Goal: Task Accomplishment & Management: Use online tool/utility

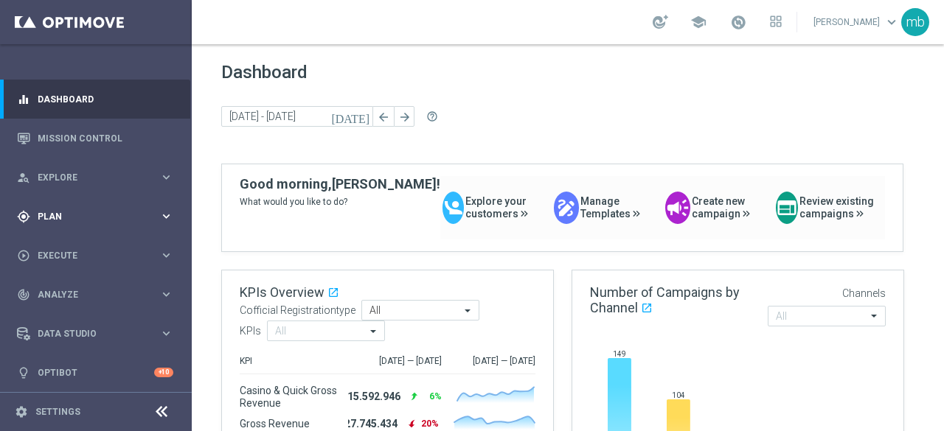
click at [162, 212] on icon "keyboard_arrow_right" at bounding box center [166, 216] width 14 height 14
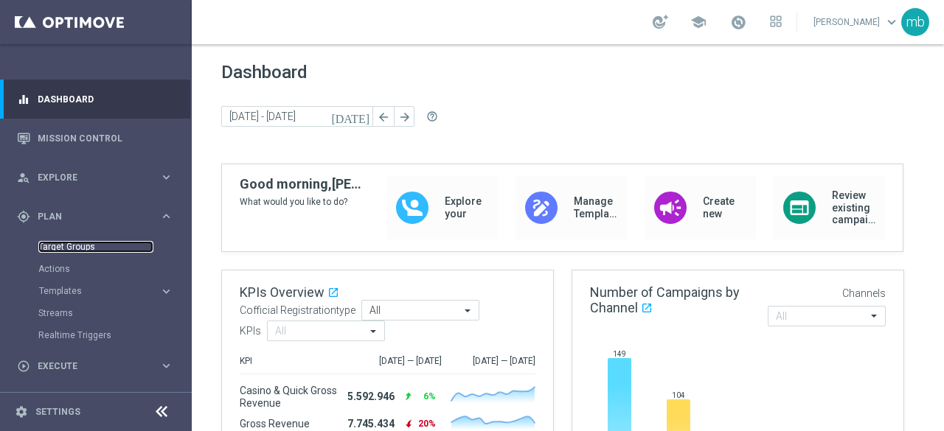
click at [69, 244] on link "Target Groups" at bounding box center [95, 247] width 115 height 12
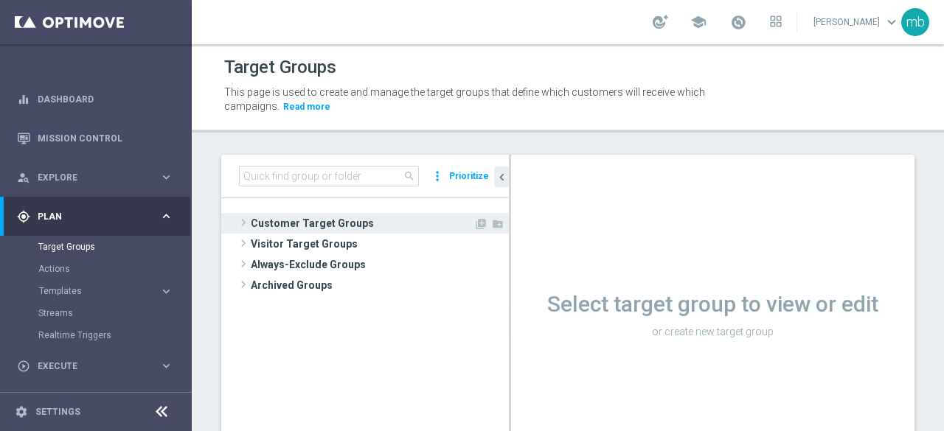
click at [240, 214] on span at bounding box center [243, 223] width 15 height 18
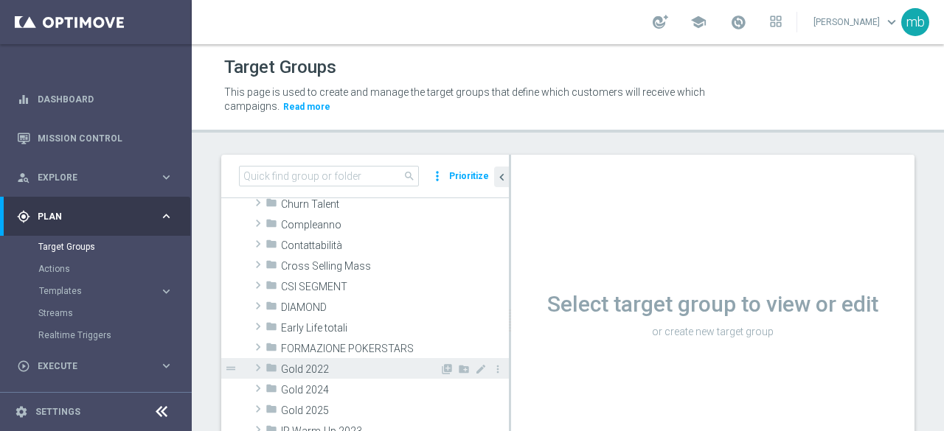
scroll to position [147, 0]
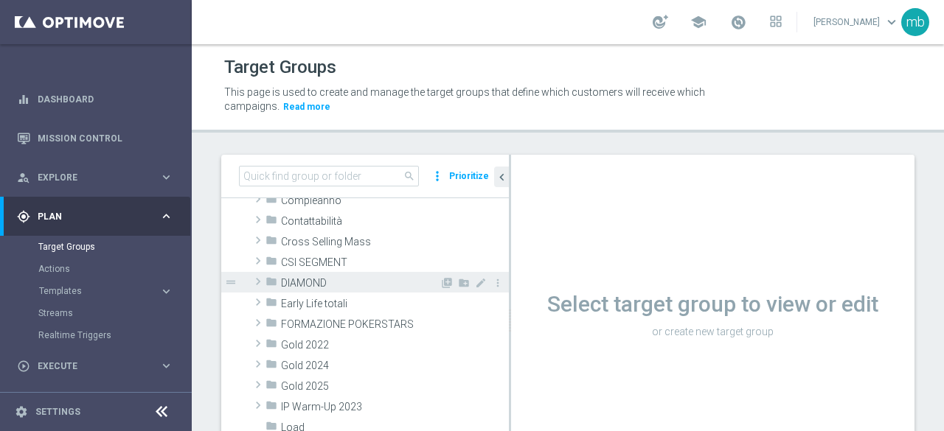
click at [257, 282] on span at bounding box center [258, 282] width 15 height 18
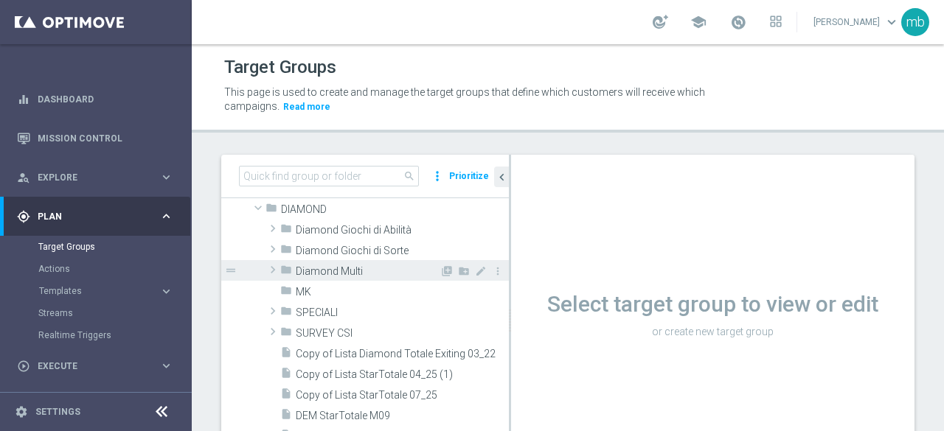
click at [274, 269] on span at bounding box center [272, 270] width 15 height 18
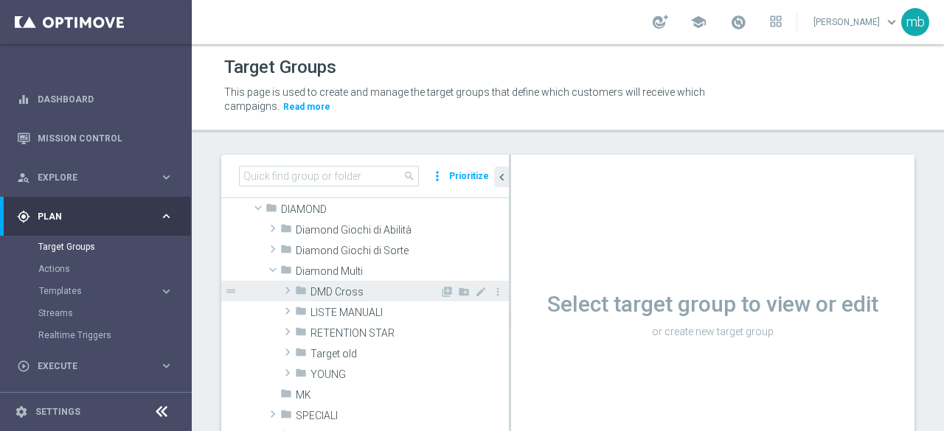
click at [344, 292] on span "DMD Cross" at bounding box center [374, 292] width 129 height 13
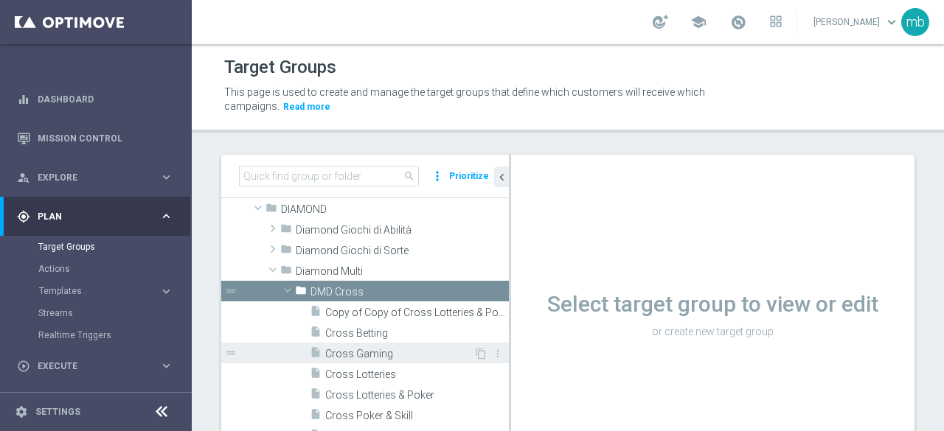
click at [365, 351] on span "Cross Gaming" at bounding box center [399, 354] width 148 height 13
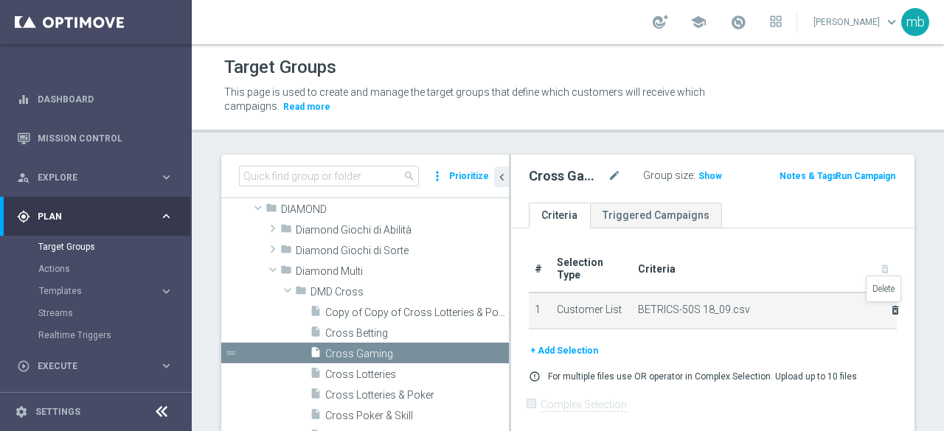
click at [889, 308] on icon "delete_forever" at bounding box center [895, 311] width 12 height 12
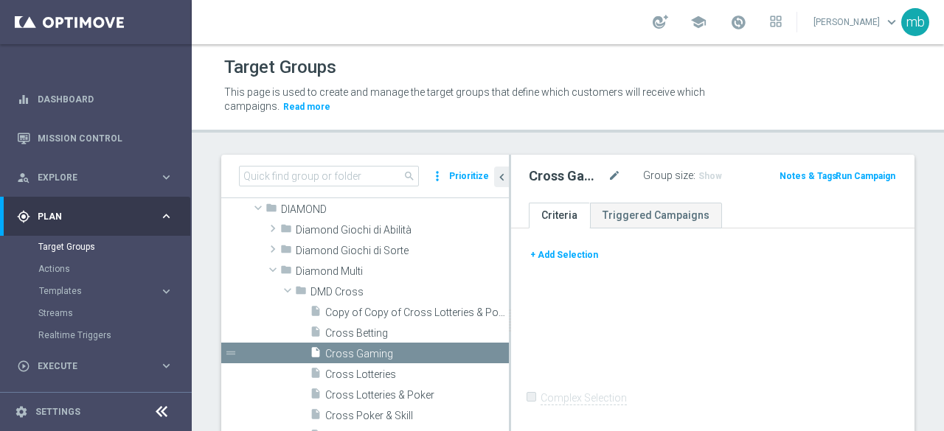
click at [586, 257] on button "+ Add Selection" at bounding box center [564, 255] width 71 height 16
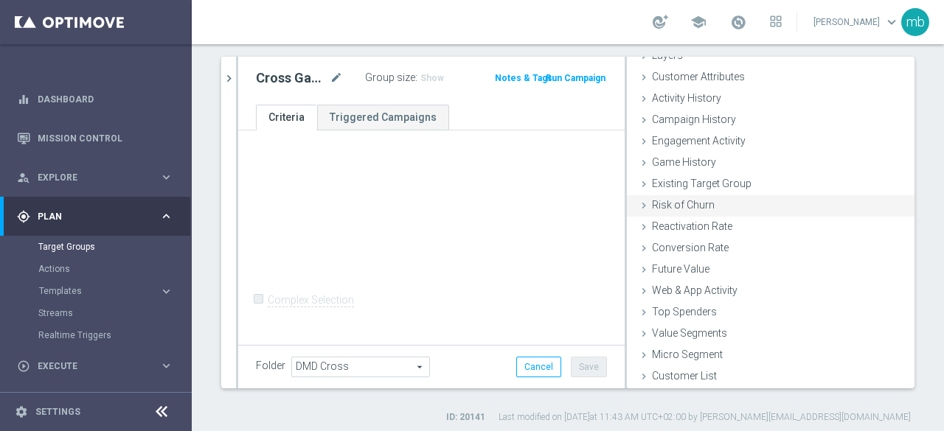
scroll to position [105, 0]
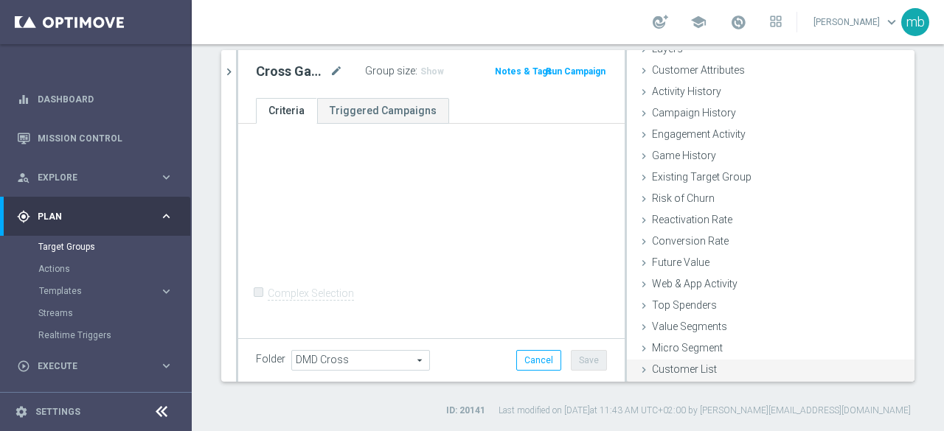
click at [638, 372] on icon at bounding box center [644, 370] width 12 height 12
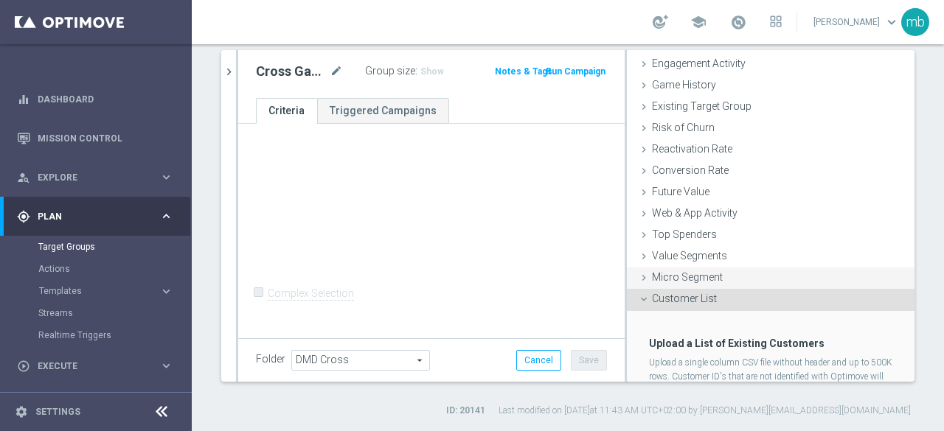
scroll to position [202, 0]
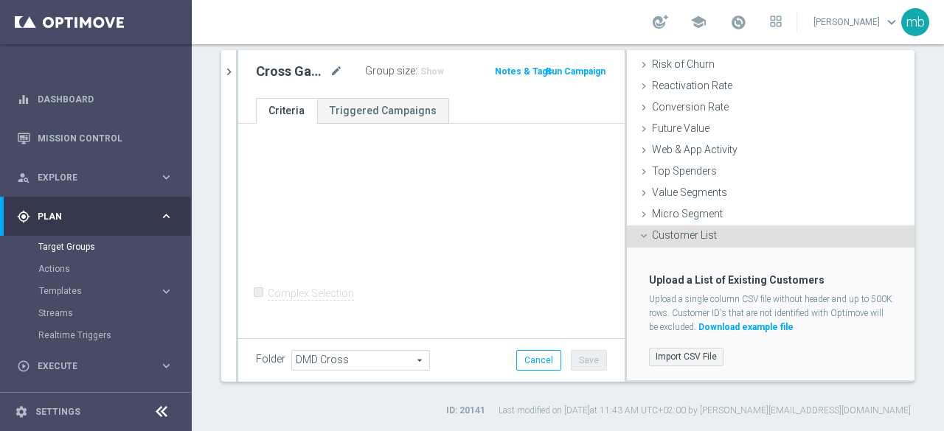
click at [679, 359] on label "Import CSV File" at bounding box center [686, 357] width 74 height 18
click at [0, 0] on input "Import CSV File" at bounding box center [0, 0] width 0 height 0
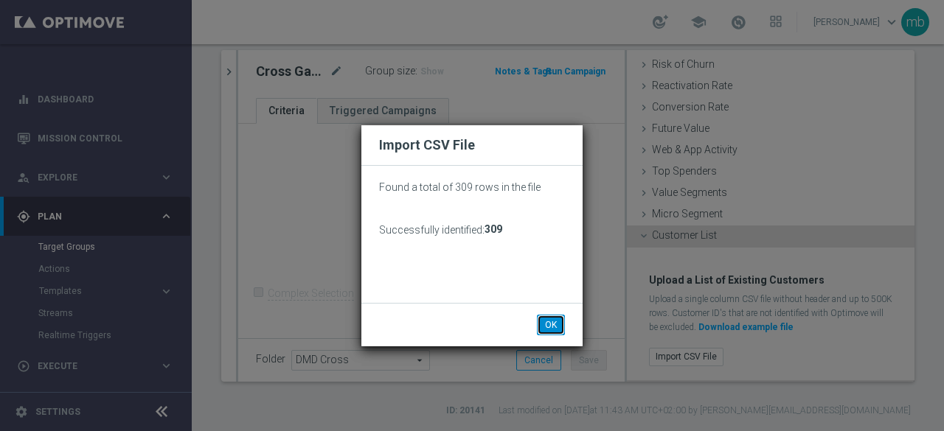
click at [549, 322] on button "OK" at bounding box center [551, 325] width 28 height 21
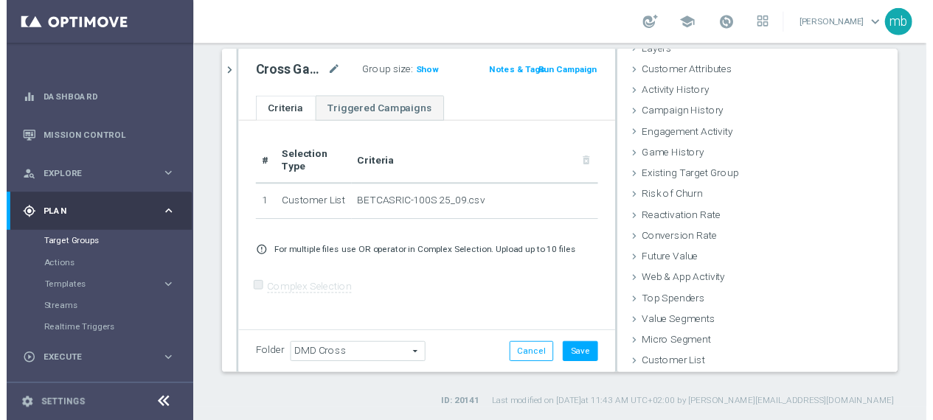
scroll to position [68, 0]
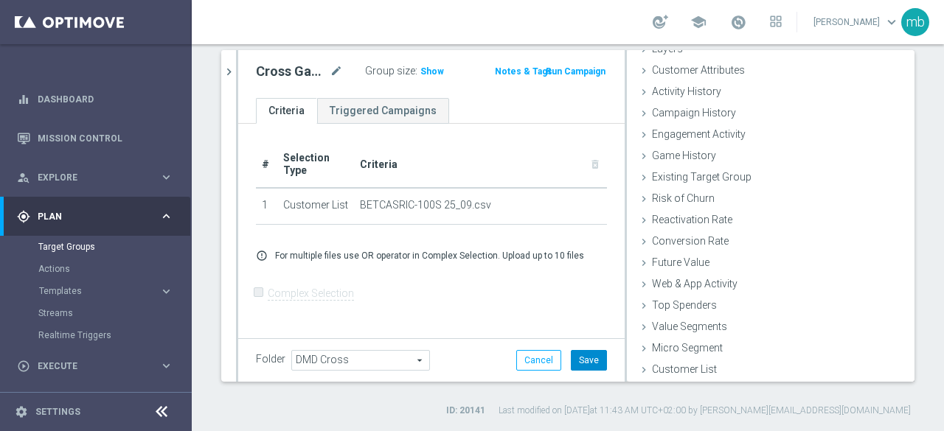
click at [580, 354] on button "Save" at bounding box center [589, 360] width 36 height 21
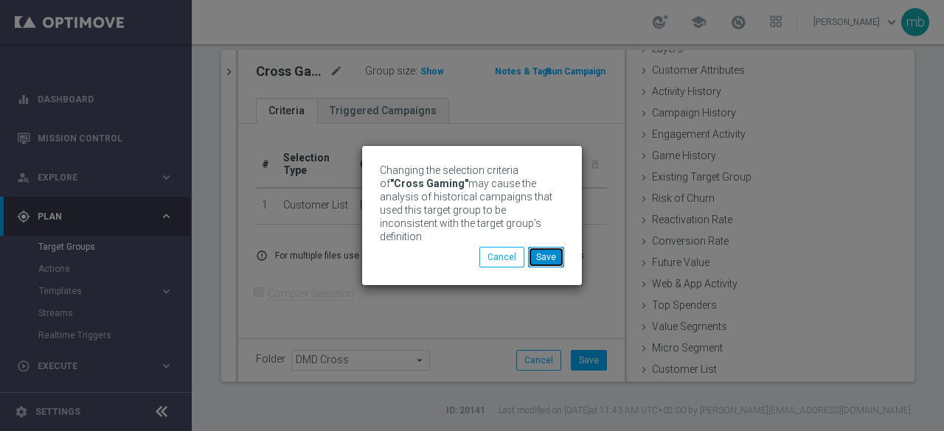
click at [549, 256] on button "Save" at bounding box center [546, 257] width 36 height 21
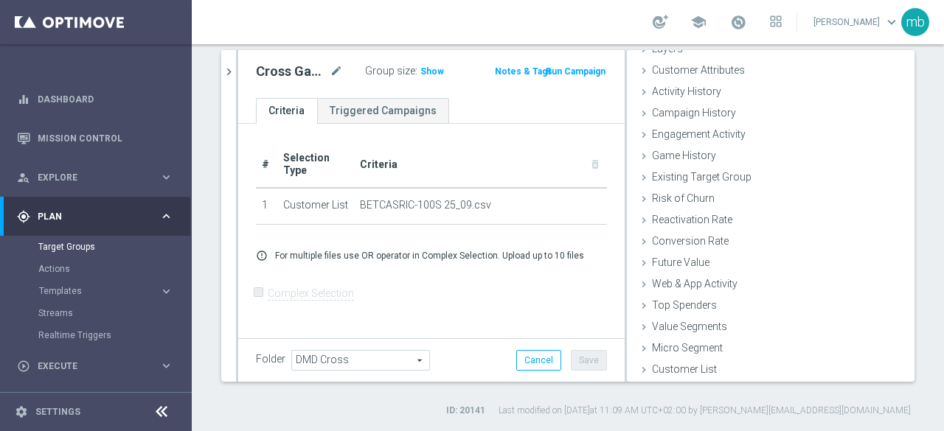
click at [580, 67] on button "Run Campaign" at bounding box center [575, 71] width 63 height 16
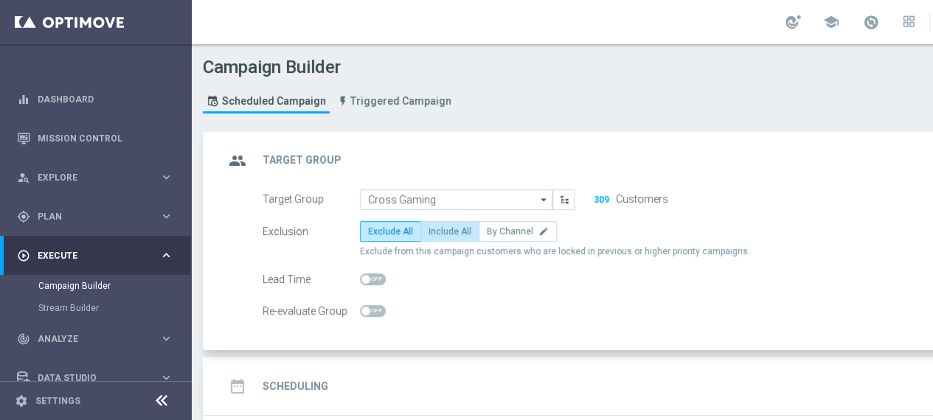
click at [460, 235] on span "Include All" at bounding box center [449, 231] width 43 height 10
click at [438, 235] on input "Include All" at bounding box center [433, 234] width 10 height 10
radio input "true"
click at [321, 381] on h2 "Scheduling" at bounding box center [296, 387] width 66 height 14
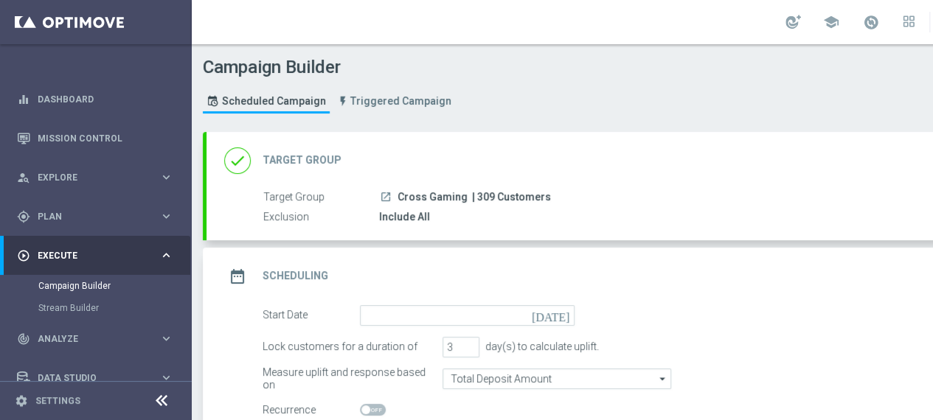
click at [562, 316] on icon "[DATE]" at bounding box center [554, 313] width 44 height 16
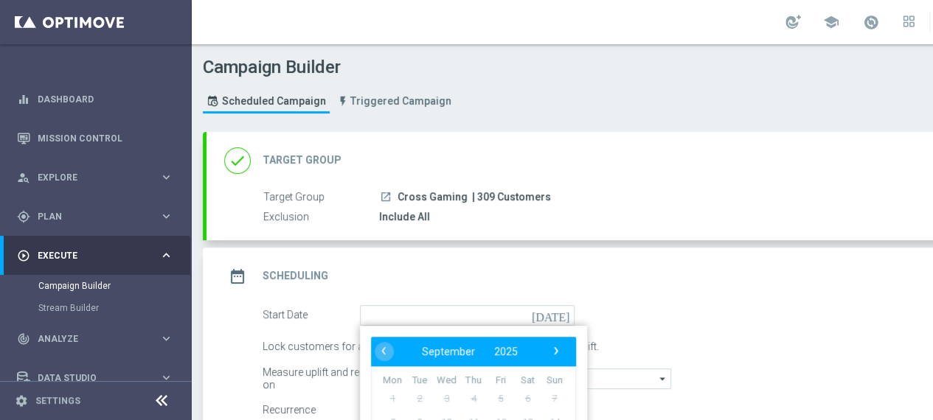
scroll to position [74, 0]
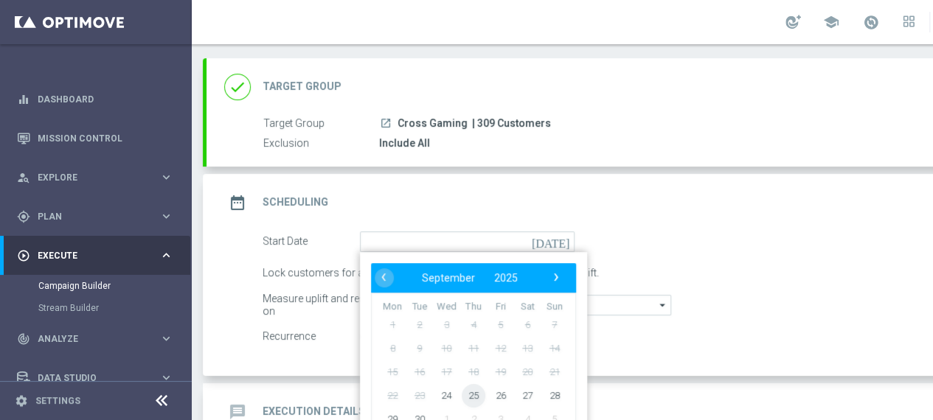
click at [474, 396] on span "25" at bounding box center [474, 395] width 24 height 24
type input "[DATE]"
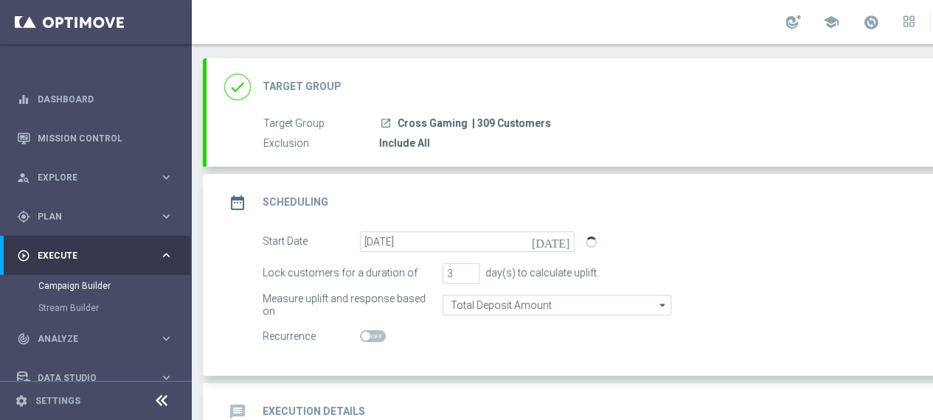
scroll to position [147, 0]
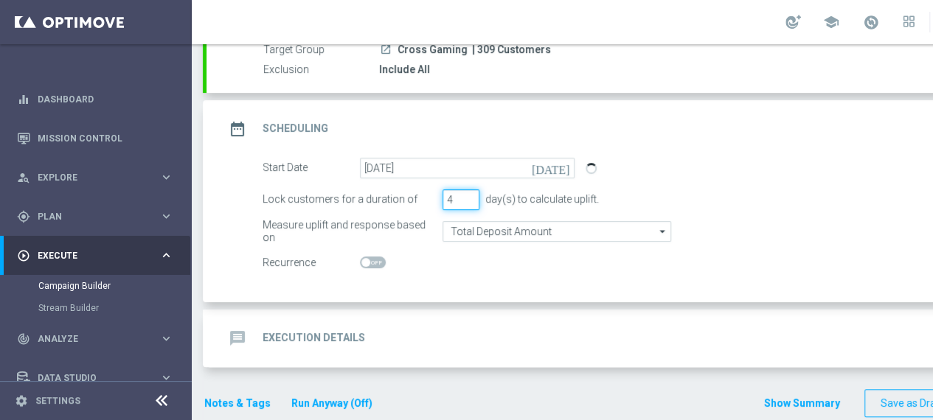
click at [469, 193] on input "4" at bounding box center [460, 200] width 37 height 21
type input "5"
click at [469, 193] on input "5" at bounding box center [460, 200] width 37 height 21
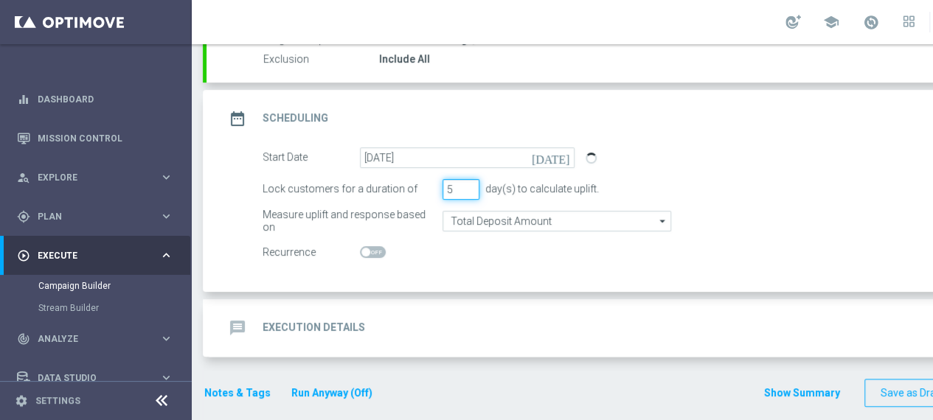
scroll to position [161, 0]
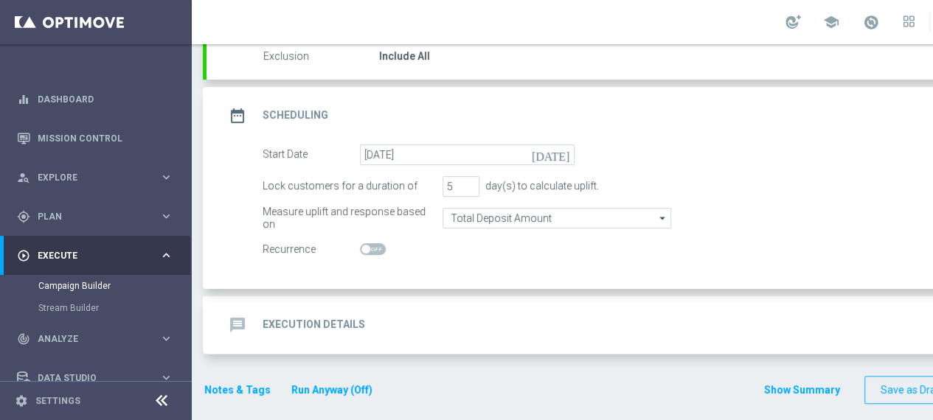
click at [333, 321] on h2 "Execution Details" at bounding box center [314, 325] width 103 height 14
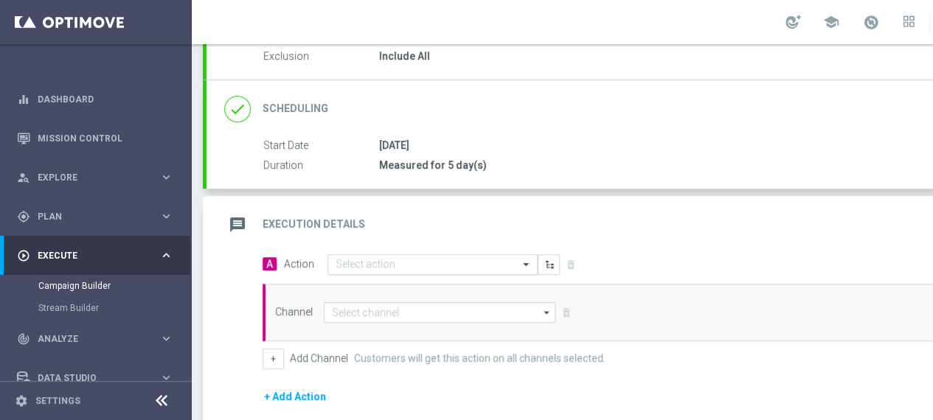
click at [469, 264] on input "text" at bounding box center [418, 265] width 164 height 13
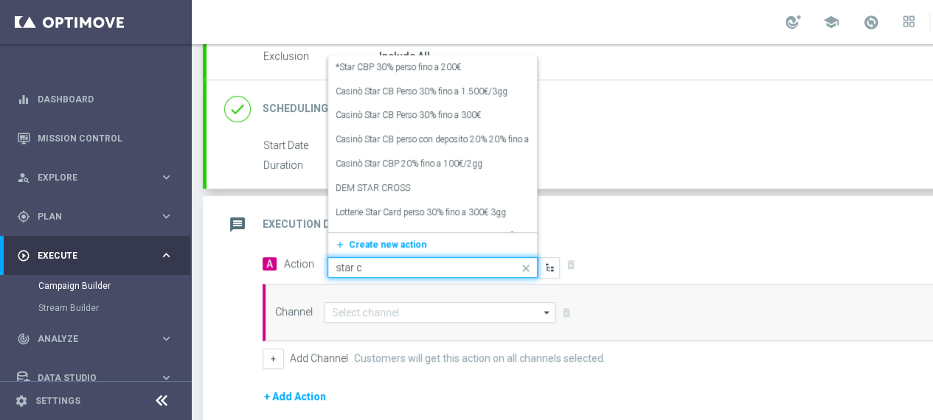
type input "star cr"
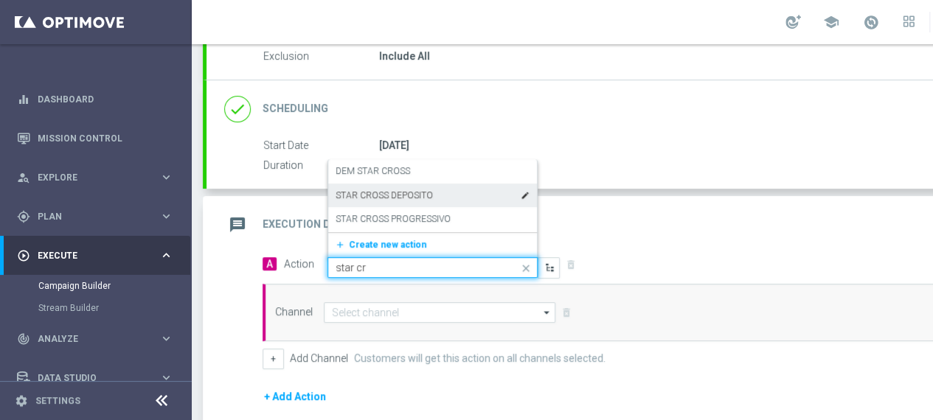
click at [417, 192] on label "STAR CROSS DEPOSITO" at bounding box center [384, 196] width 97 height 13
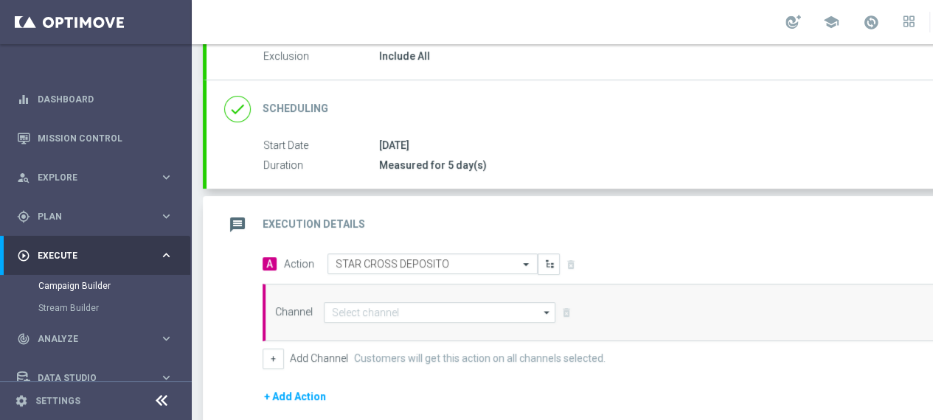
click at [546, 315] on icon "arrow_drop_down" at bounding box center [547, 312] width 15 height 19
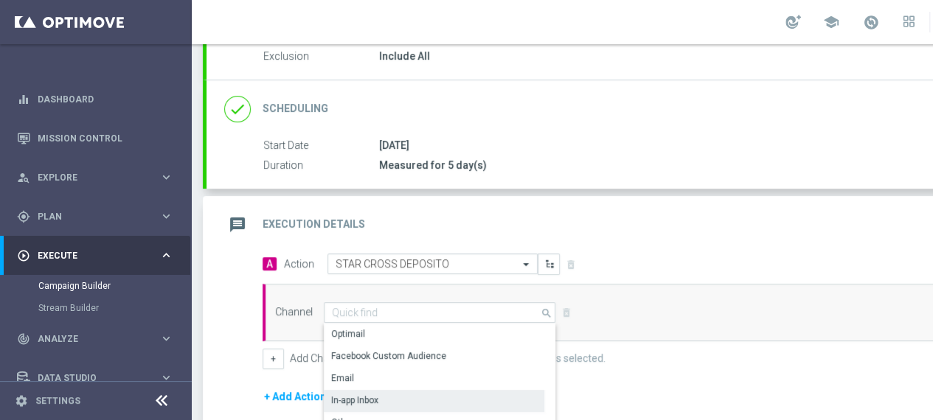
click at [417, 392] on div "In-app Inbox" at bounding box center [434, 400] width 221 height 21
type input "In-app Inbox"
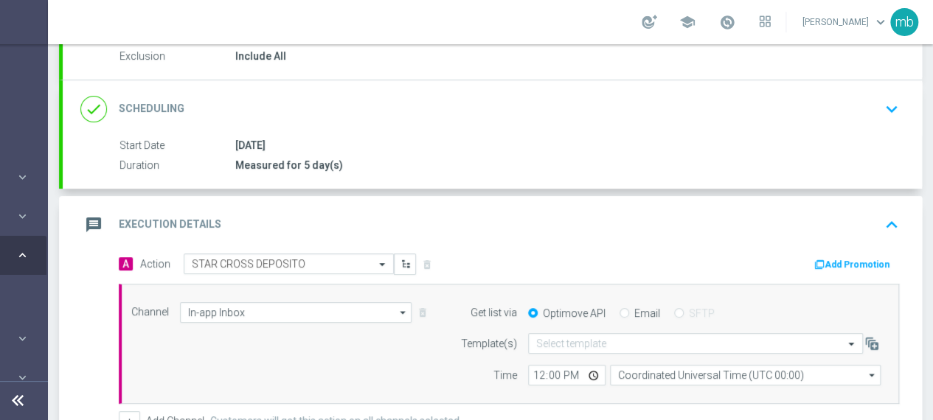
scroll to position [0, 155]
click at [842, 263] on button "Add Promotion" at bounding box center [854, 265] width 82 height 16
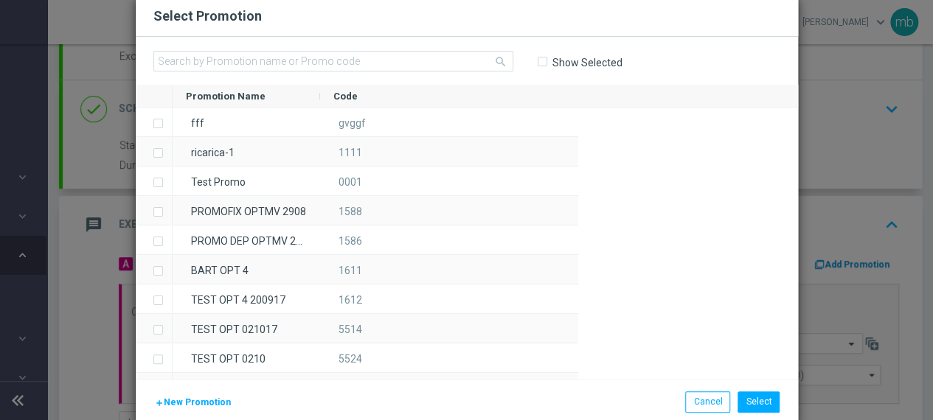
scroll to position [0, 144]
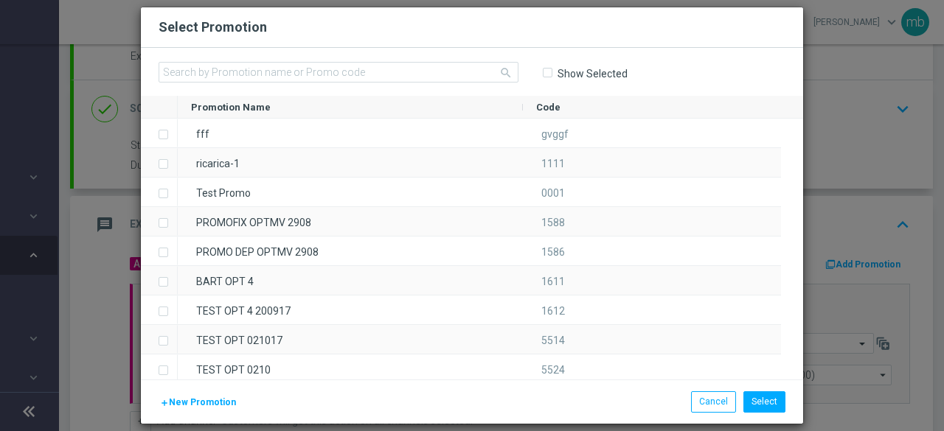
click at [195, 403] on span "New Promotion" at bounding box center [202, 403] width 67 height 10
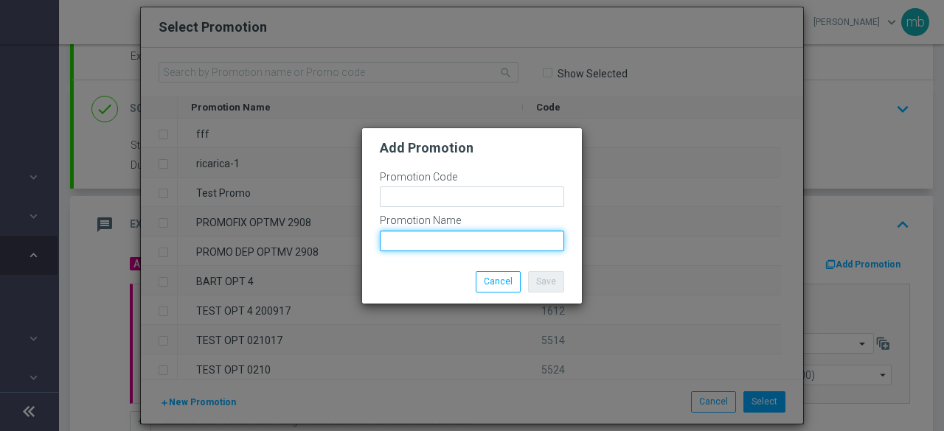
click at [445, 237] on input "text" at bounding box center [472, 241] width 184 height 21
paste input "BETCASRIC-100S"
type input "BETCASRIC-100S"
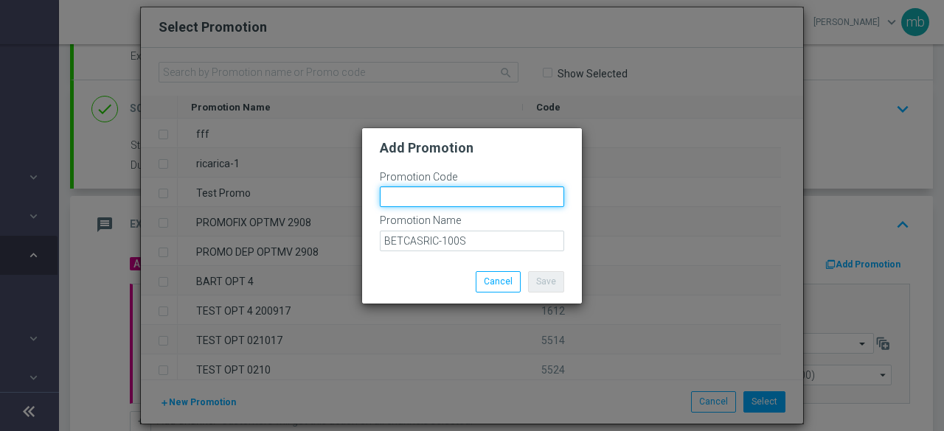
click at [451, 197] on input "text" at bounding box center [472, 197] width 184 height 21
paste input "335246"
type input "335246"
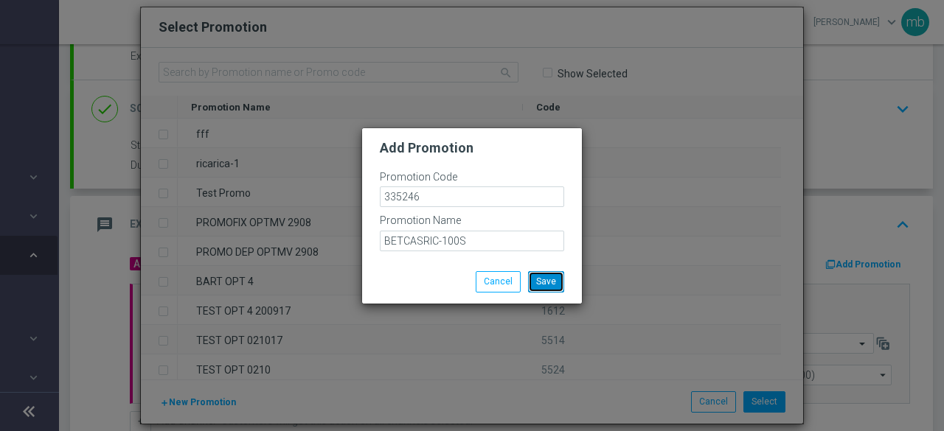
click at [544, 282] on button "Save" at bounding box center [546, 281] width 36 height 21
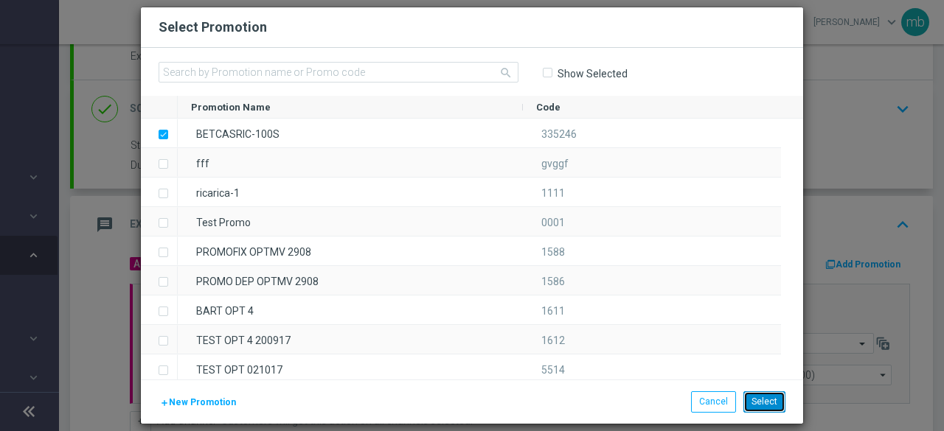
click at [767, 403] on button "Select" at bounding box center [764, 402] width 42 height 21
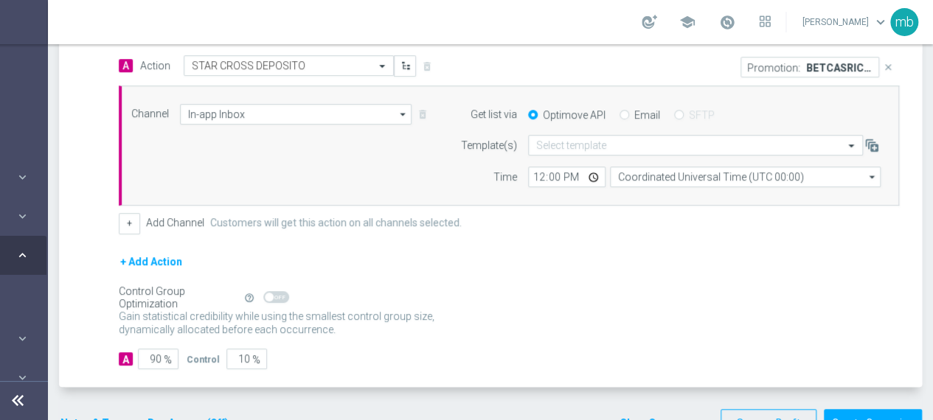
scroll to position [382, 0]
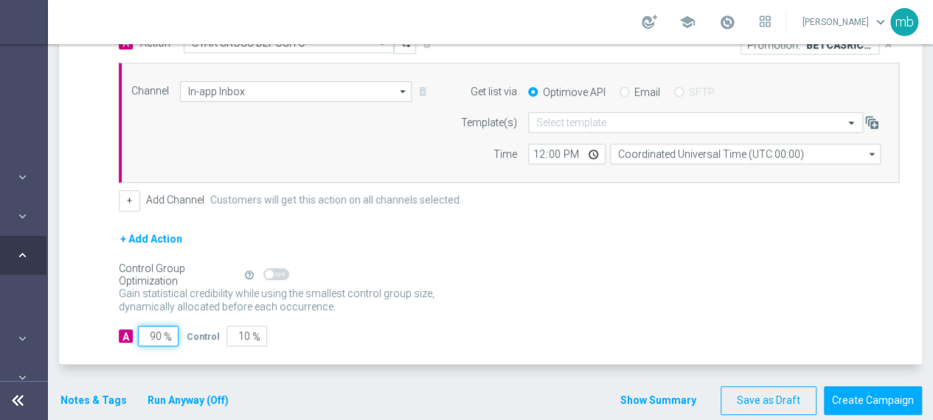
drag, startPoint x: 159, startPoint y: 332, endPoint x: 149, endPoint y: 331, distance: 10.4
click at [149, 331] on input "90" at bounding box center [158, 336] width 41 height 21
type input "1"
type input "99"
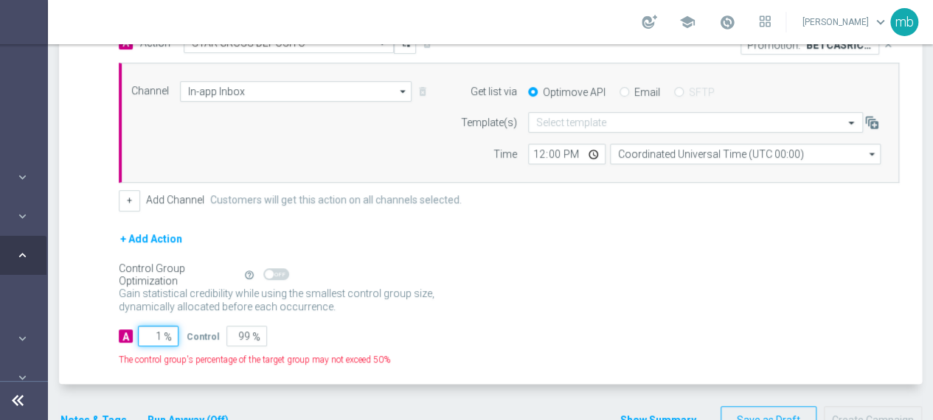
type input "10"
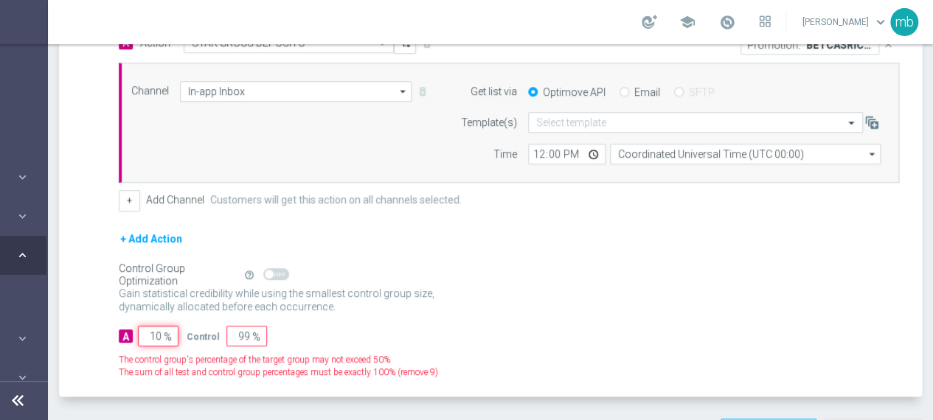
type input "90"
type input "100"
type input "0"
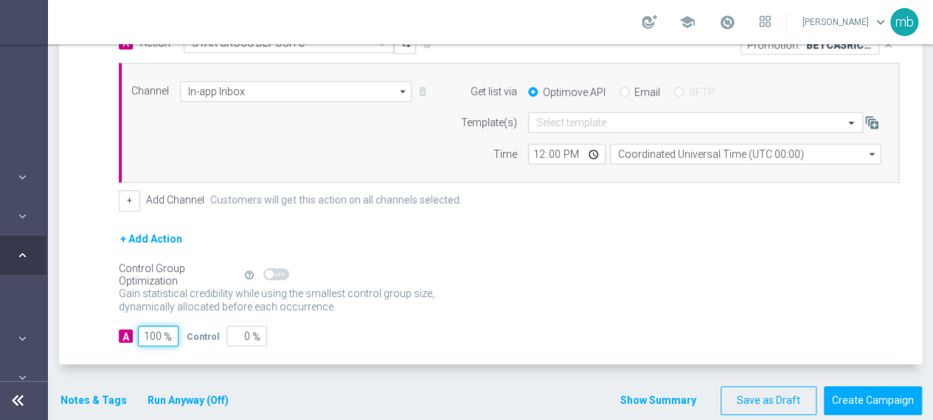
type input "100"
click at [592, 150] on input "12:00" at bounding box center [566, 154] width 77 height 21
type input "08:00"
click at [685, 230] on div "+ Add Action" at bounding box center [509, 248] width 780 height 37
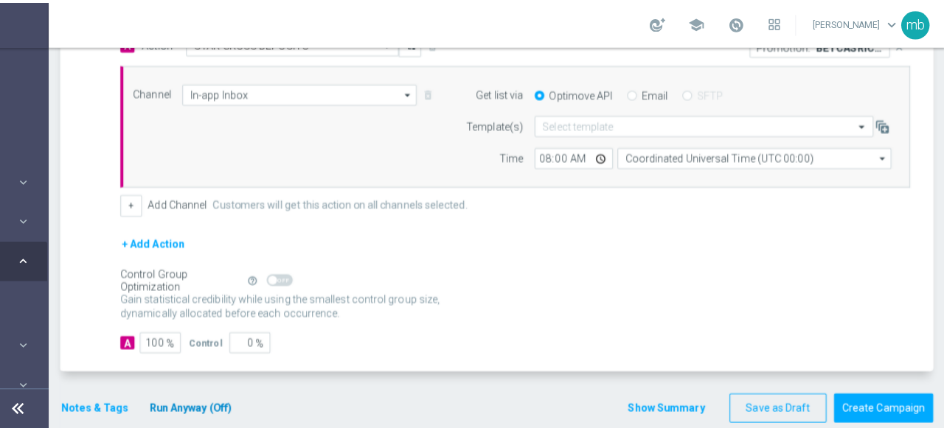
scroll to position [390, 0]
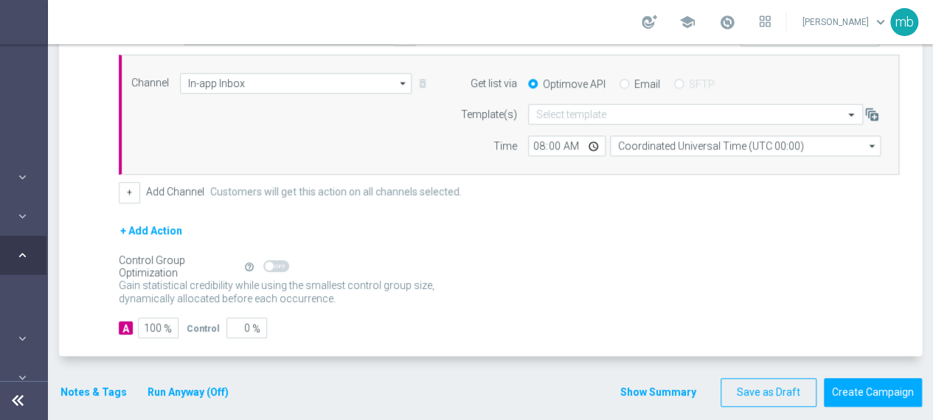
click at [91, 386] on button "Notes & Tags" at bounding box center [93, 392] width 69 height 18
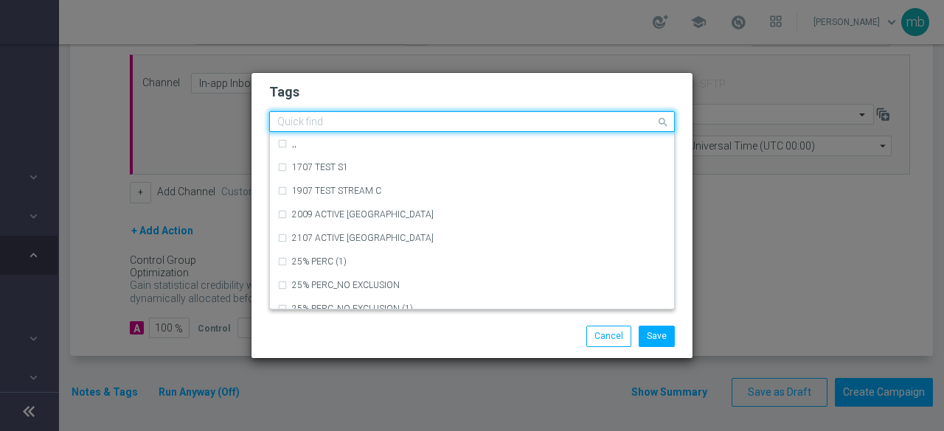
click at [336, 125] on input "text" at bounding box center [466, 123] width 378 height 13
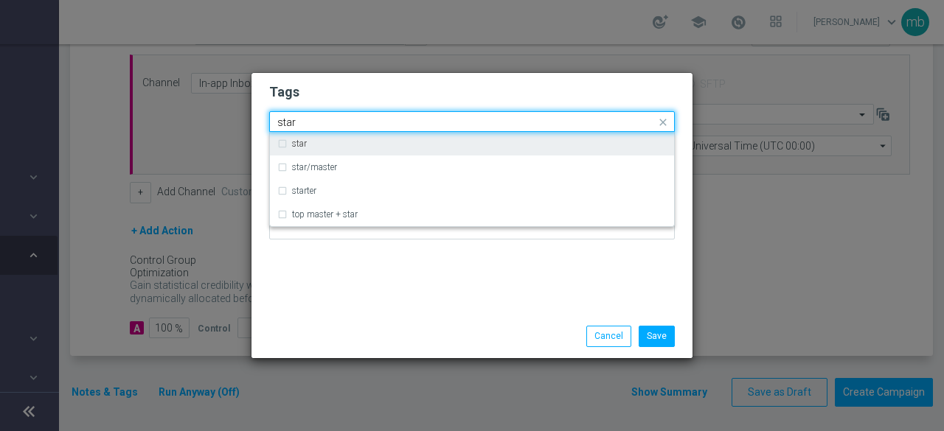
click at [344, 145] on div "star" at bounding box center [479, 143] width 375 height 9
type input "star"
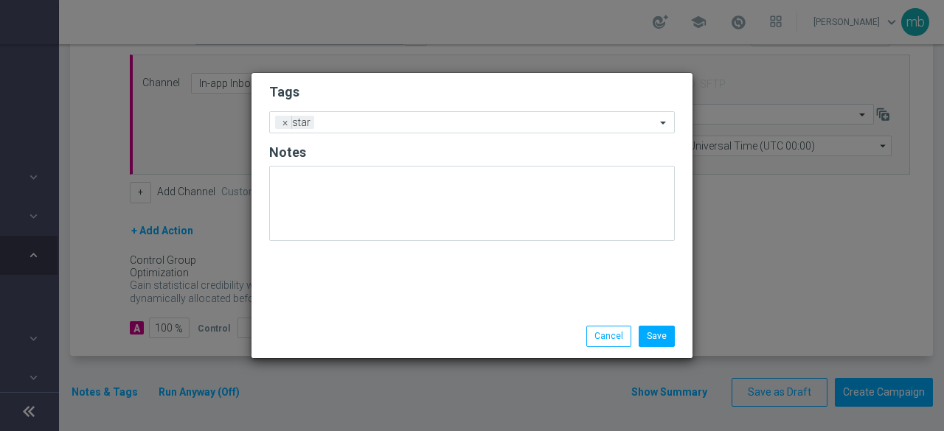
click at [344, 287] on div "Tags Add a new tag × star Notes" at bounding box center [471, 194] width 441 height 242
click at [399, 133] on ng-select "Add a new tag × star" at bounding box center [472, 122] width 406 height 22
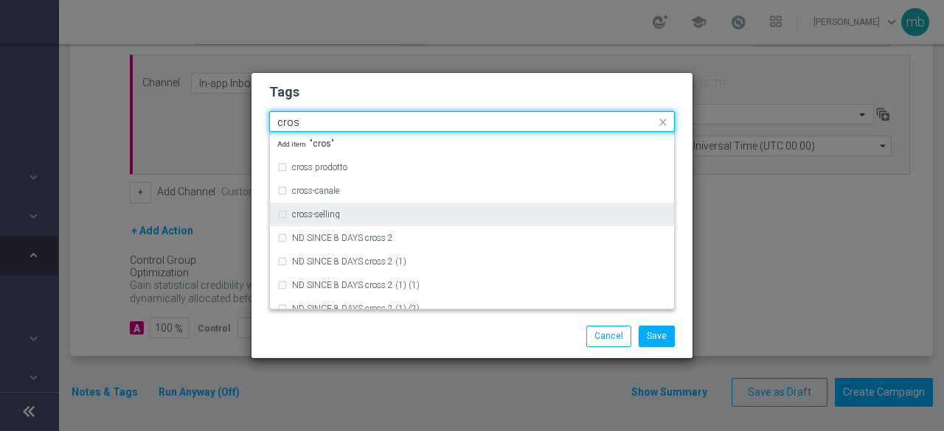
click at [358, 215] on div "cross-selling" at bounding box center [479, 214] width 375 height 9
type input "cros"
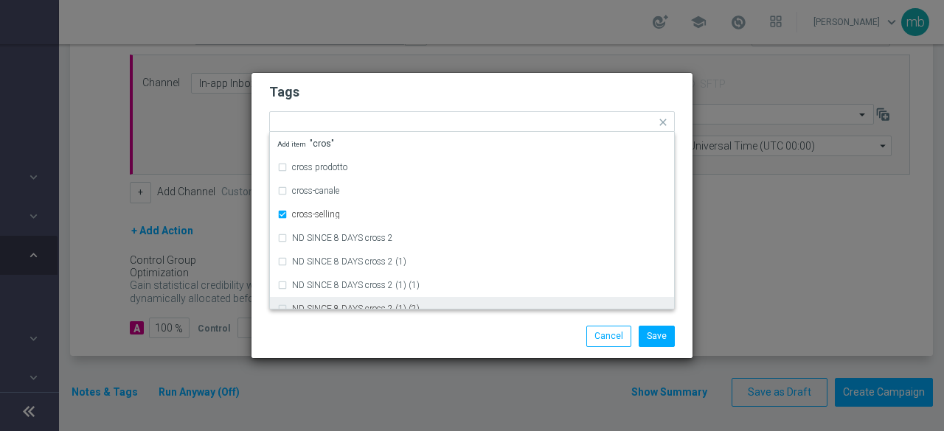
click at [371, 313] on div "Tags Quick find × star × cross-selling cross prodotto [PERSON_NAME] cross-selli…" at bounding box center [471, 194] width 441 height 242
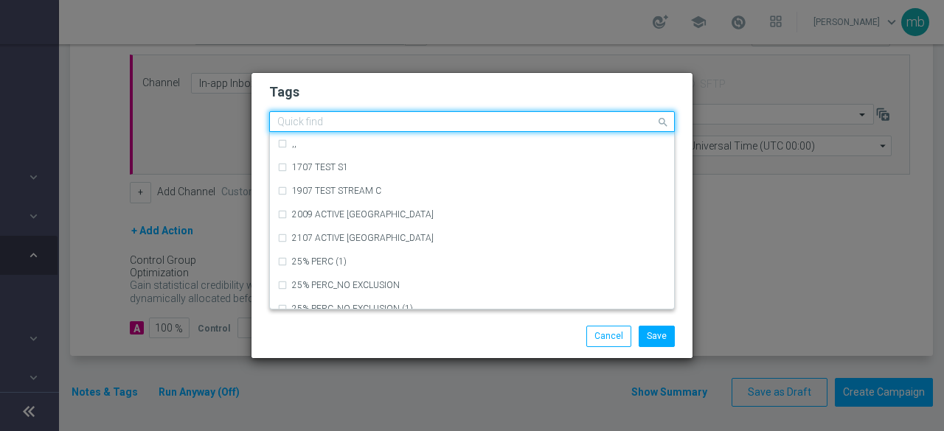
click at [447, 120] on input "text" at bounding box center [466, 123] width 378 height 13
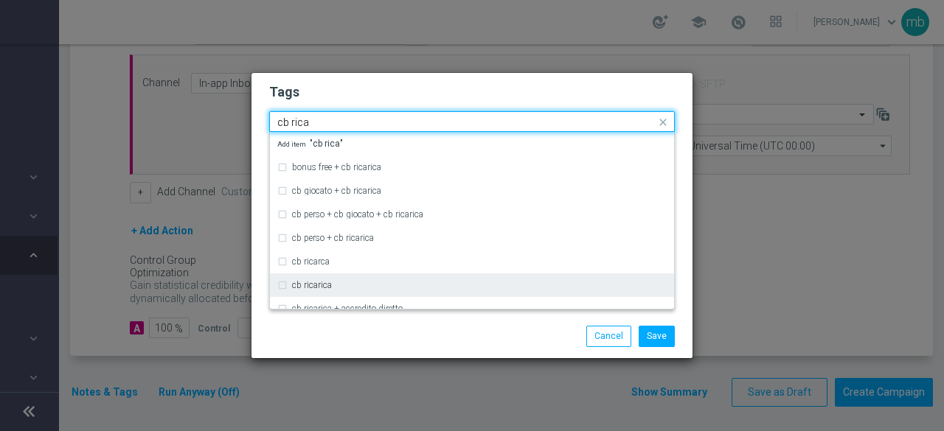
click at [362, 282] on div "cb ricarica" at bounding box center [479, 285] width 375 height 9
type input "cb rica"
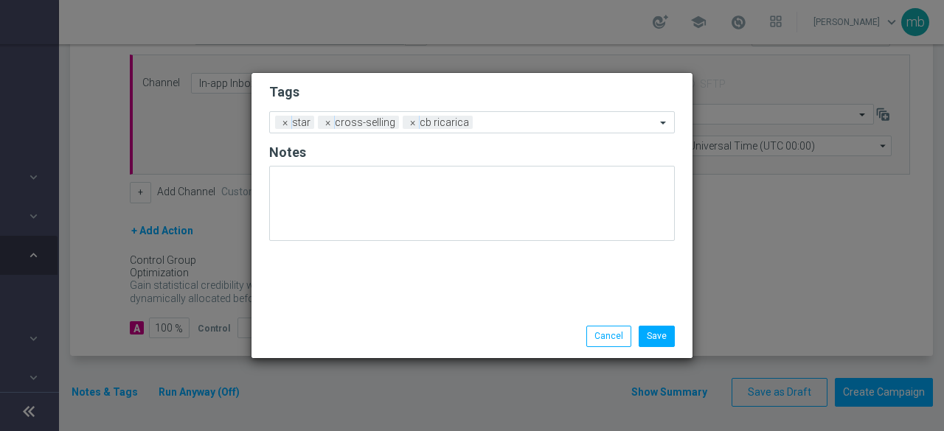
click at [367, 339] on div "Save Cancel" at bounding box center [472, 336] width 428 height 21
click at [537, 122] on input "text" at bounding box center [567, 123] width 177 height 13
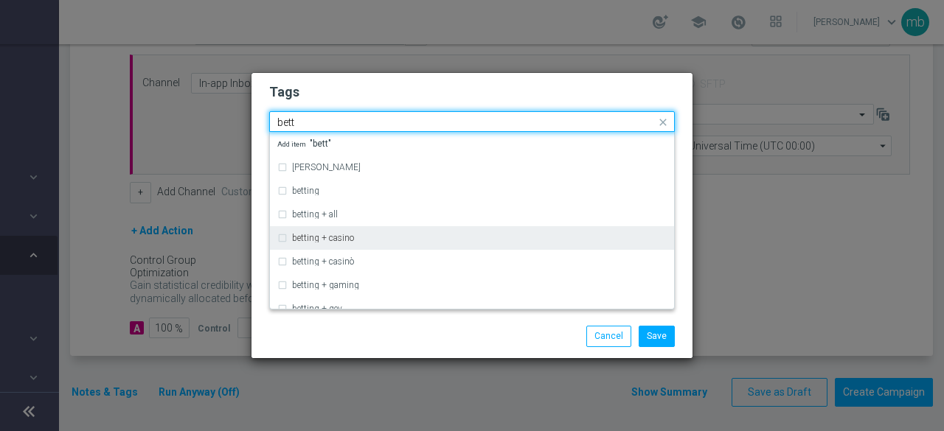
click at [281, 242] on div "betting + casino" at bounding box center [471, 238] width 389 height 24
type input "bett"
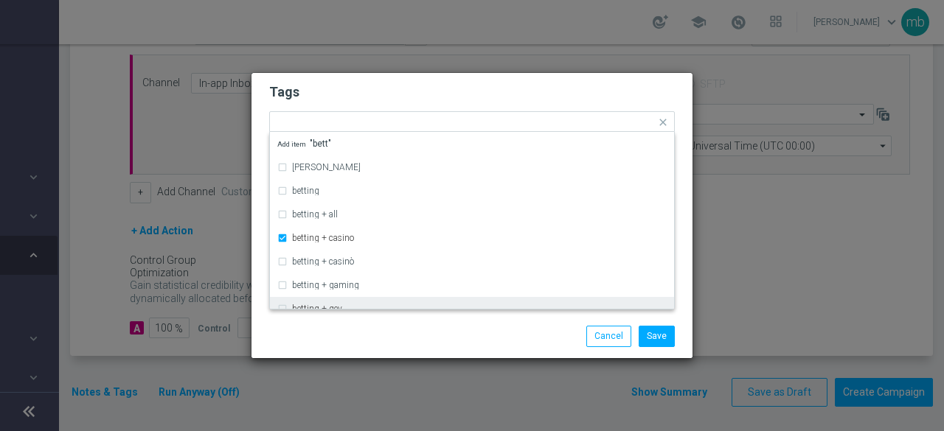
click at [320, 328] on div "Save Cancel" at bounding box center [472, 336] width 428 height 21
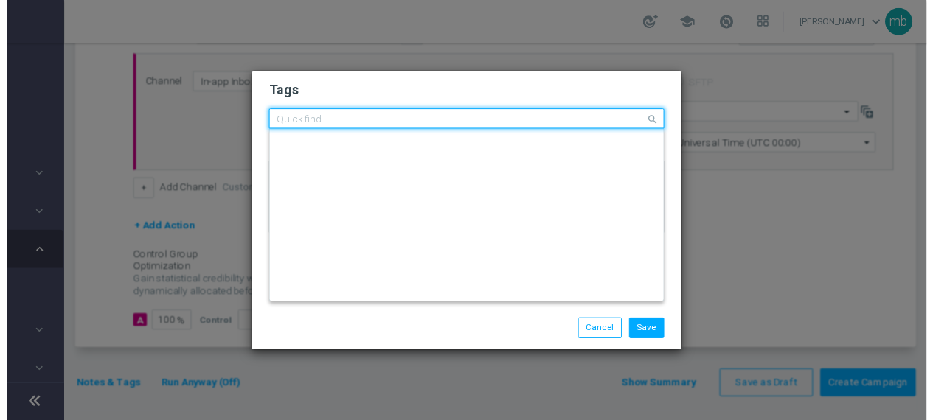
scroll to position [0, 0]
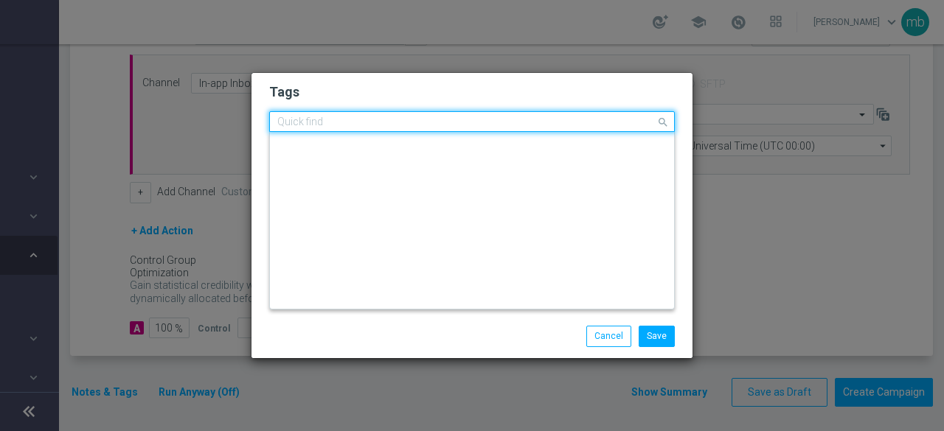
click at [600, 122] on input "text" at bounding box center [466, 123] width 378 height 13
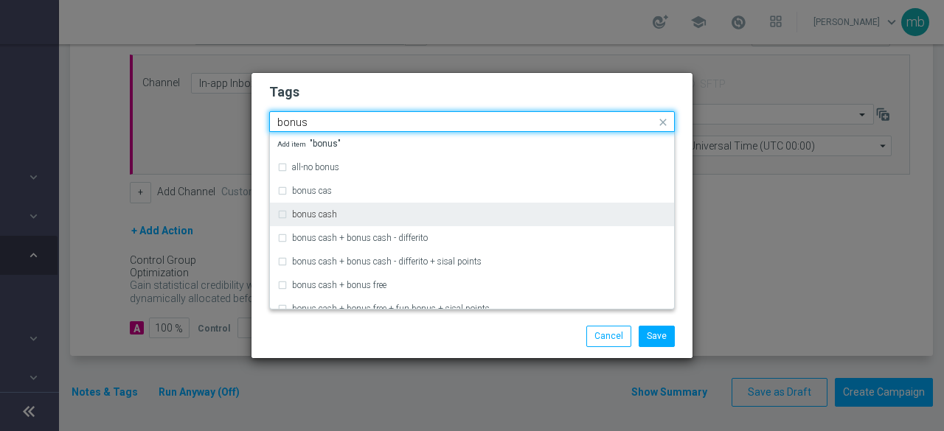
click at [326, 210] on div "bonus cash" at bounding box center [471, 215] width 389 height 24
type input "bonus"
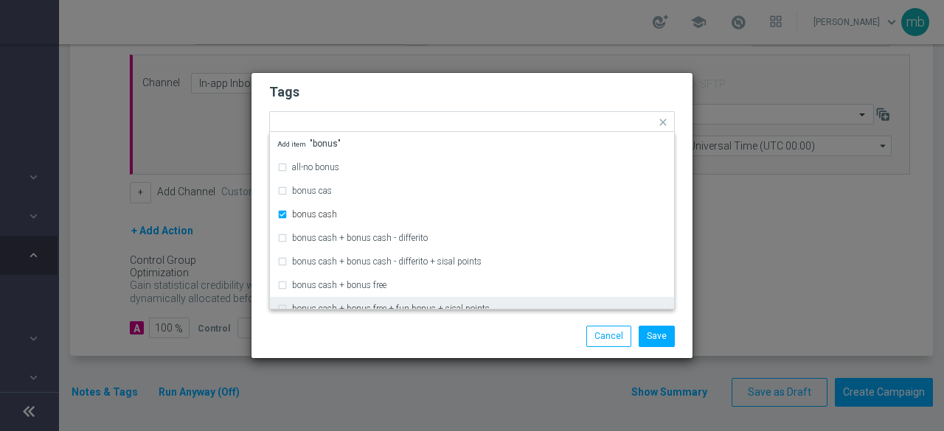
click at [344, 324] on div "Save Cancel" at bounding box center [471, 336] width 441 height 43
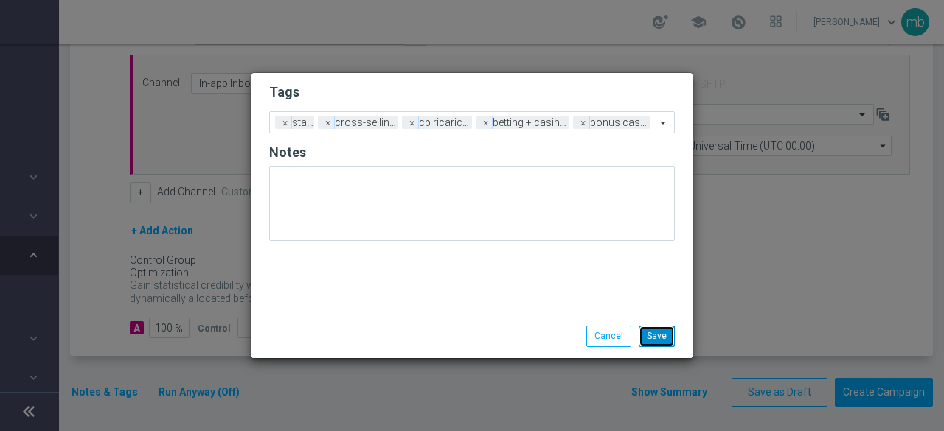
click at [660, 334] on button "Save" at bounding box center [657, 336] width 36 height 21
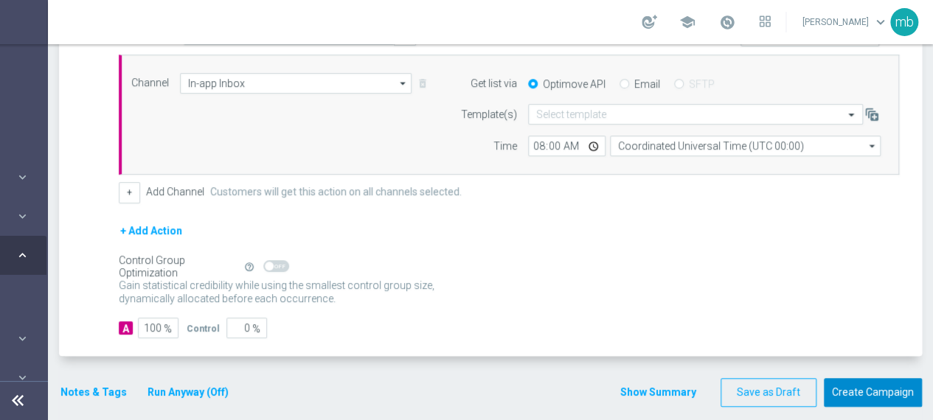
click at [903, 389] on button "Create Campaign" at bounding box center [873, 392] width 98 height 29
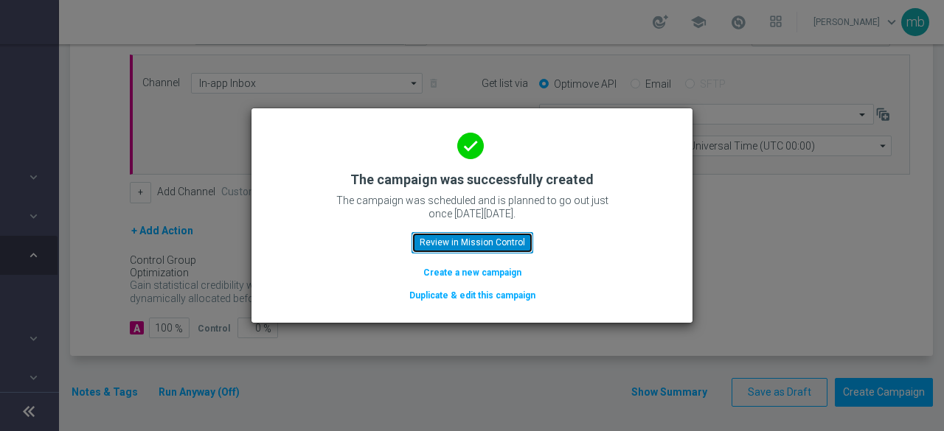
click at [472, 236] on button "Review in Mission Control" at bounding box center [473, 242] width 122 height 21
